Goal: Obtain resource: Download file/media

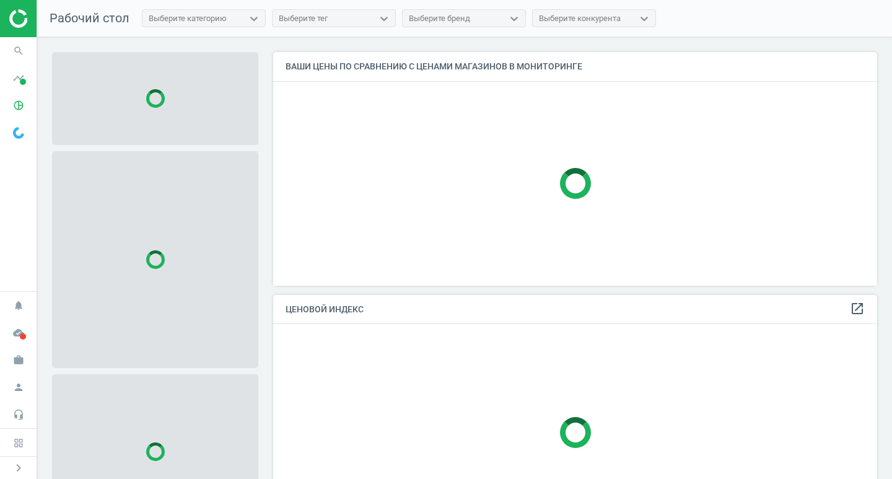
scroll to position [252, 614]
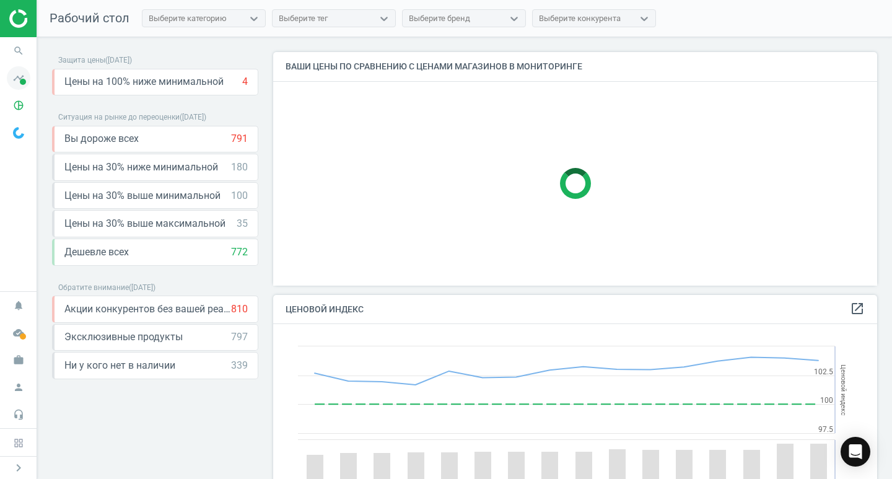
click at [18, 78] on icon "timeline" at bounding box center [19, 78] width 24 height 24
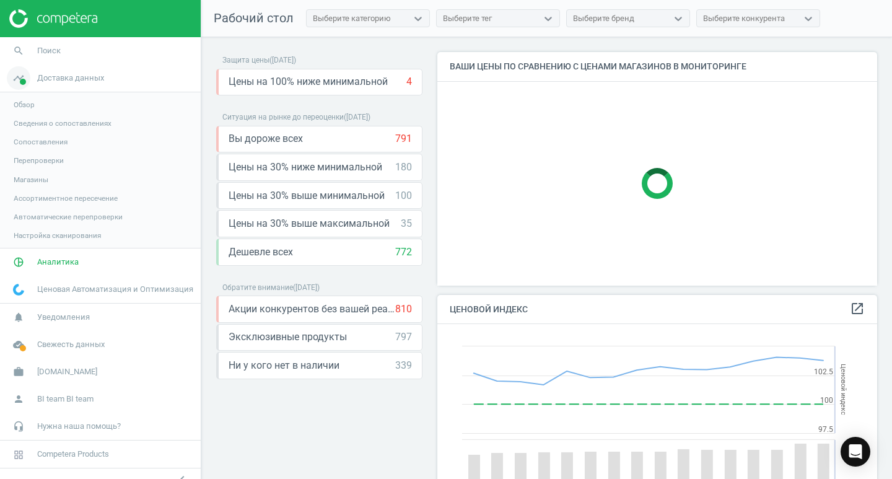
scroll to position [304, 450]
click at [32, 106] on span "Обзор" at bounding box center [24, 105] width 21 height 10
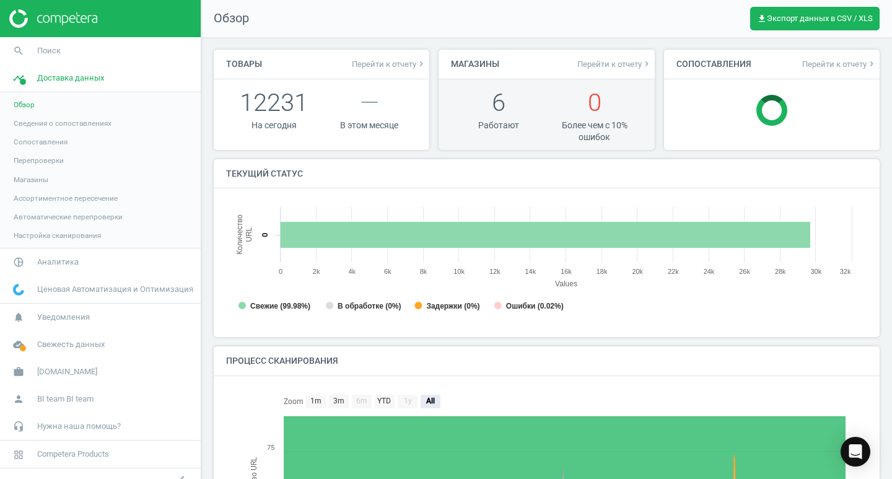
scroll to position [6, 6]
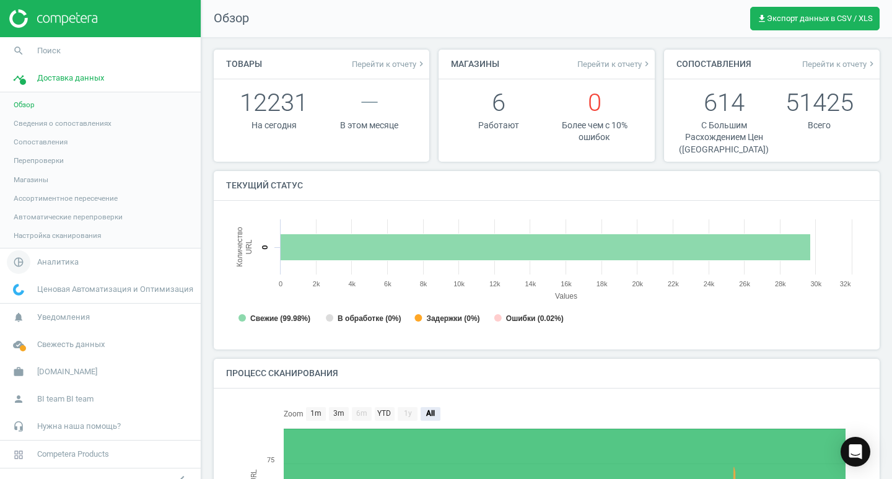
click at [68, 266] on span "Аналитика" at bounding box center [58, 262] width 42 height 11
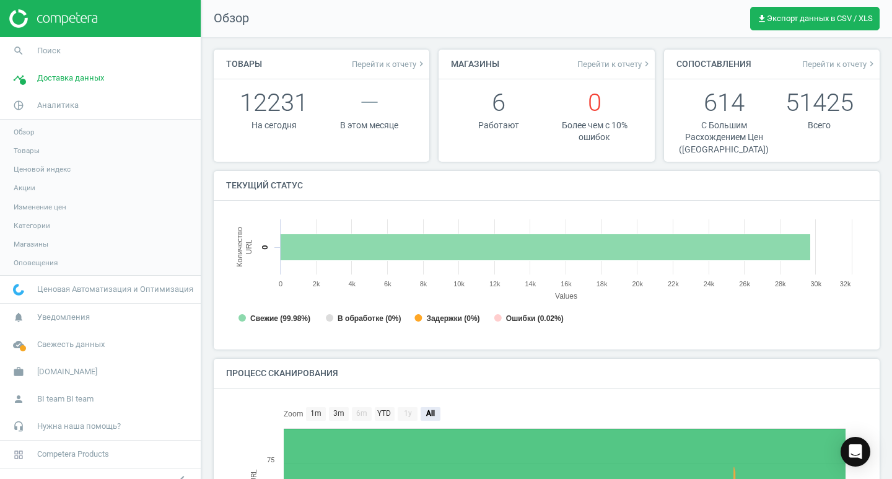
click at [37, 152] on span "Товары" at bounding box center [27, 151] width 26 height 10
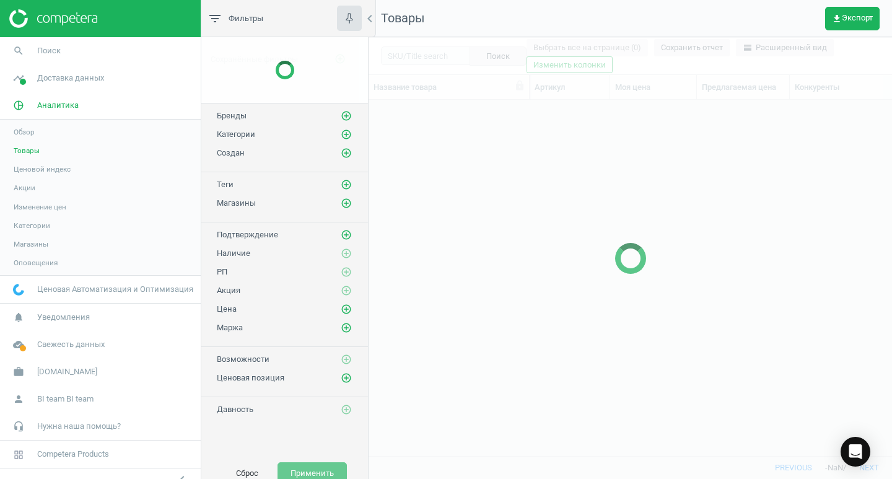
scroll to position [337, 514]
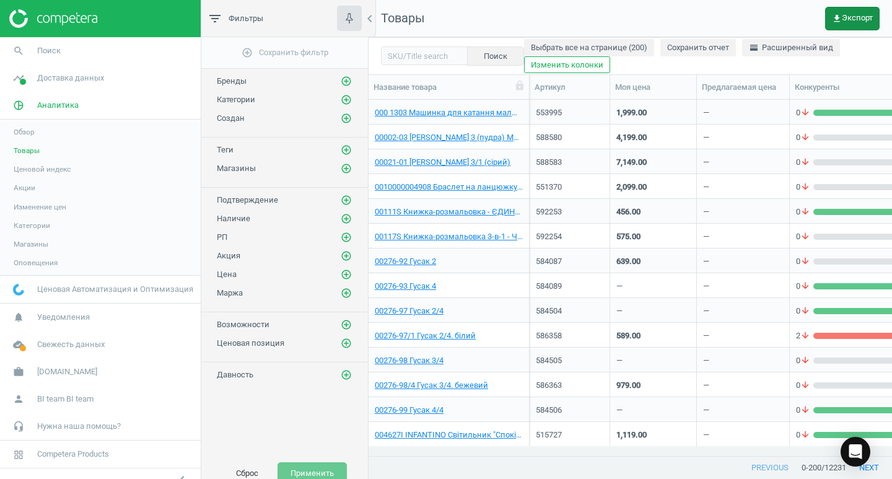
click at [845, 19] on span "get_app Экспорт" at bounding box center [852, 19] width 41 height 10
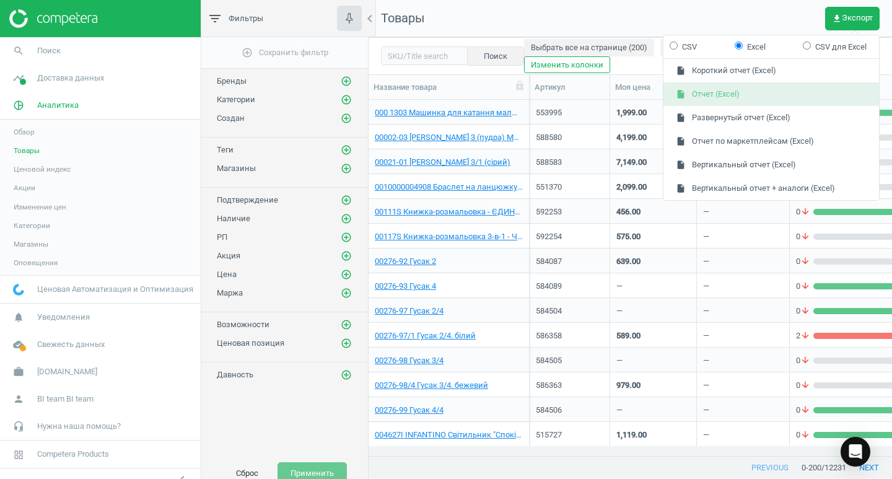
click at [739, 95] on button "insert_drive_file Отчет (Excel)" at bounding box center [772, 94] width 216 height 24
